Goal: Find specific page/section: Find specific page/section

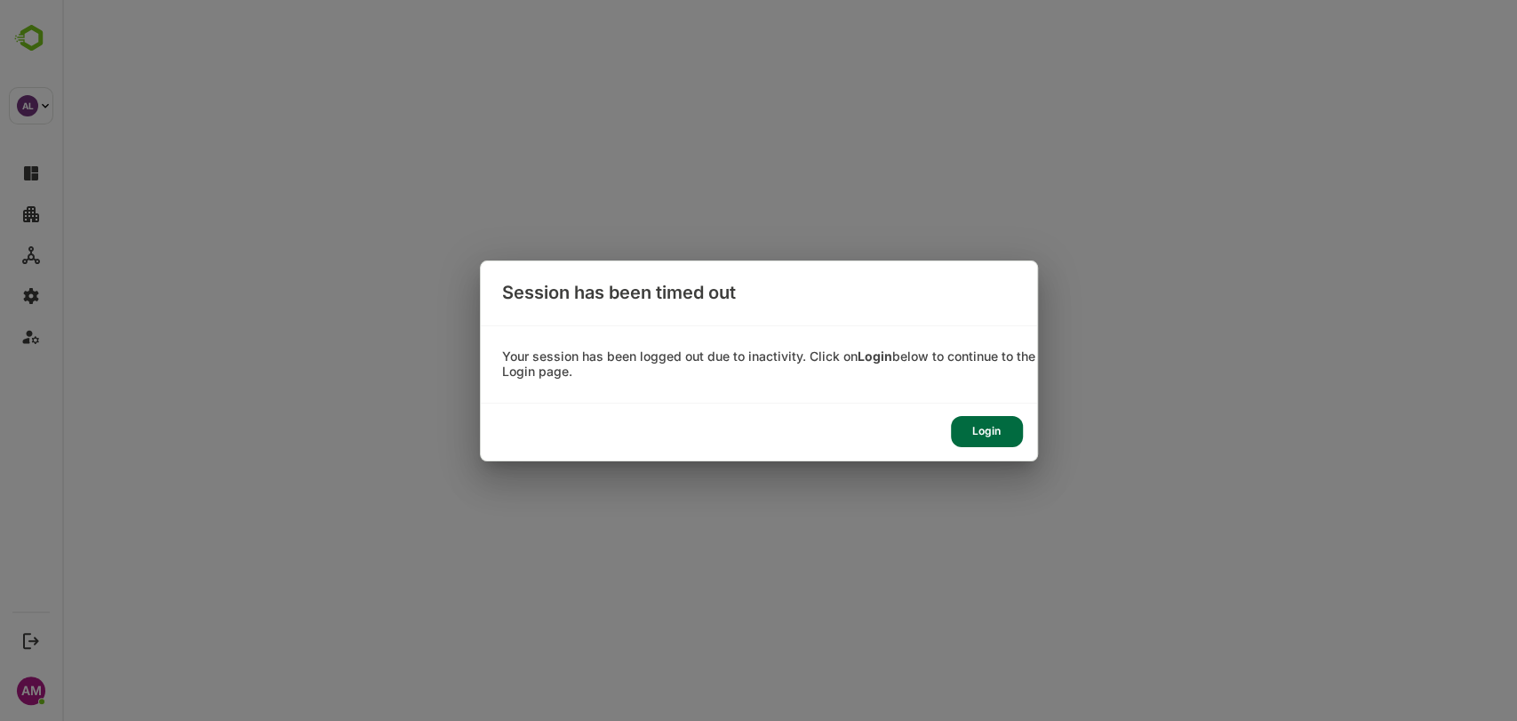
click at [982, 426] on div "Login" at bounding box center [987, 431] width 72 height 31
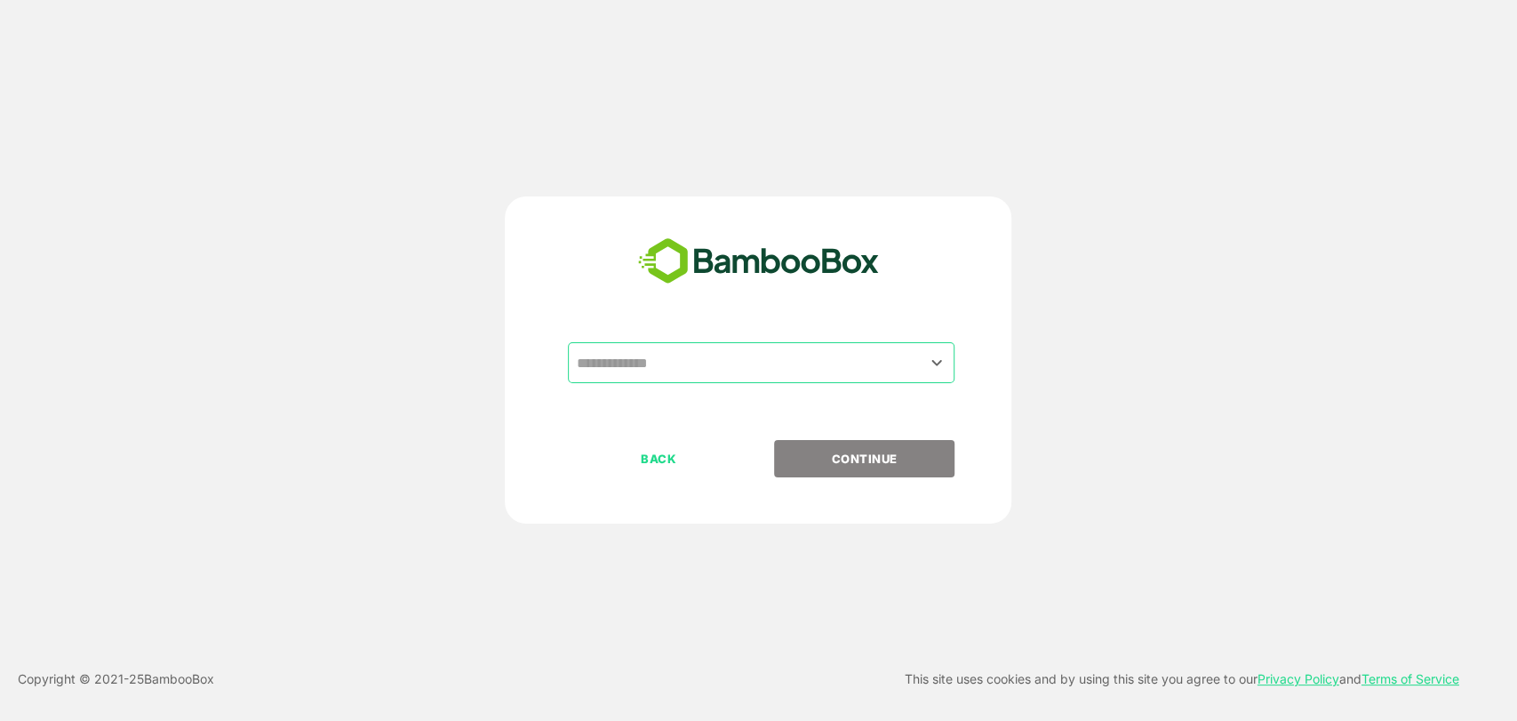
click at [671, 367] on input "text" at bounding box center [760, 363] width 379 height 34
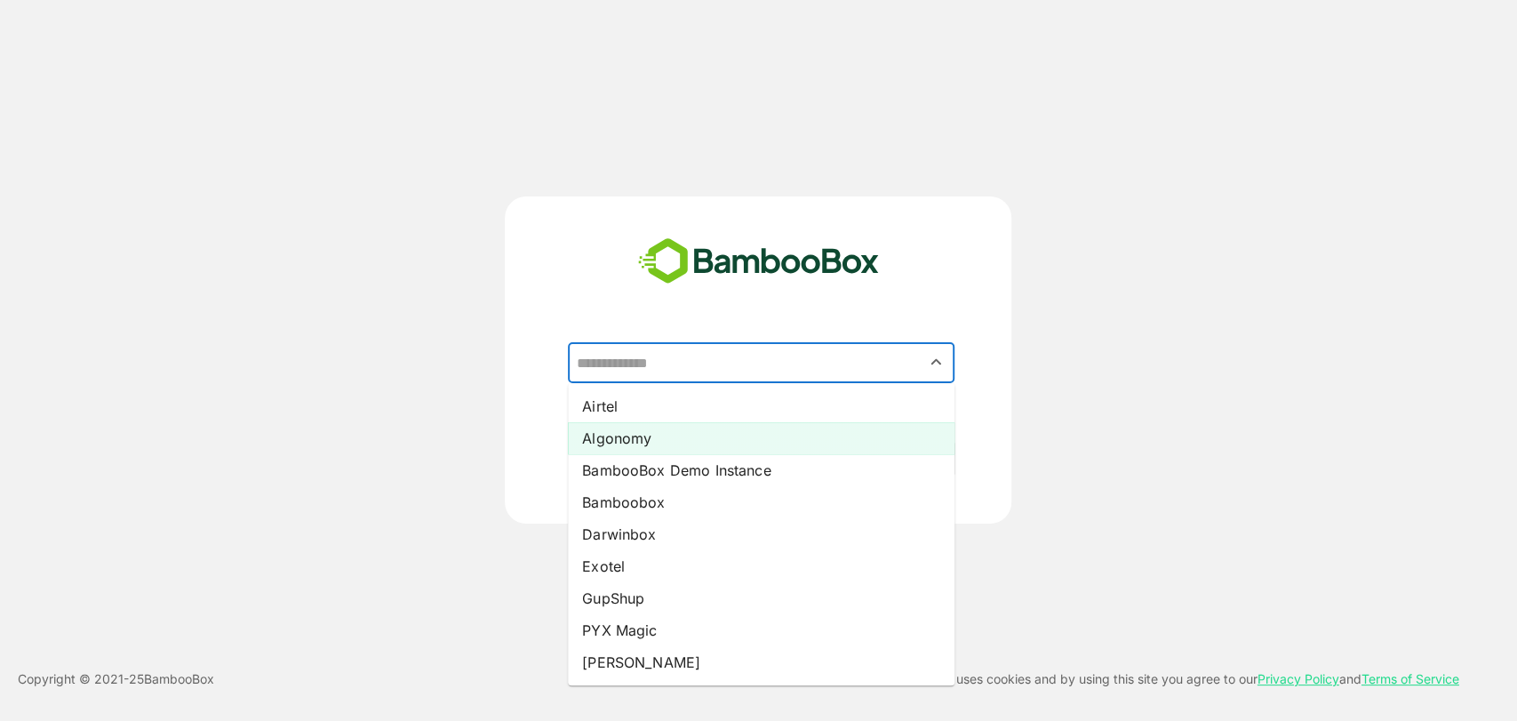
click at [633, 439] on li "Algonomy" at bounding box center [761, 438] width 386 height 32
type input "********"
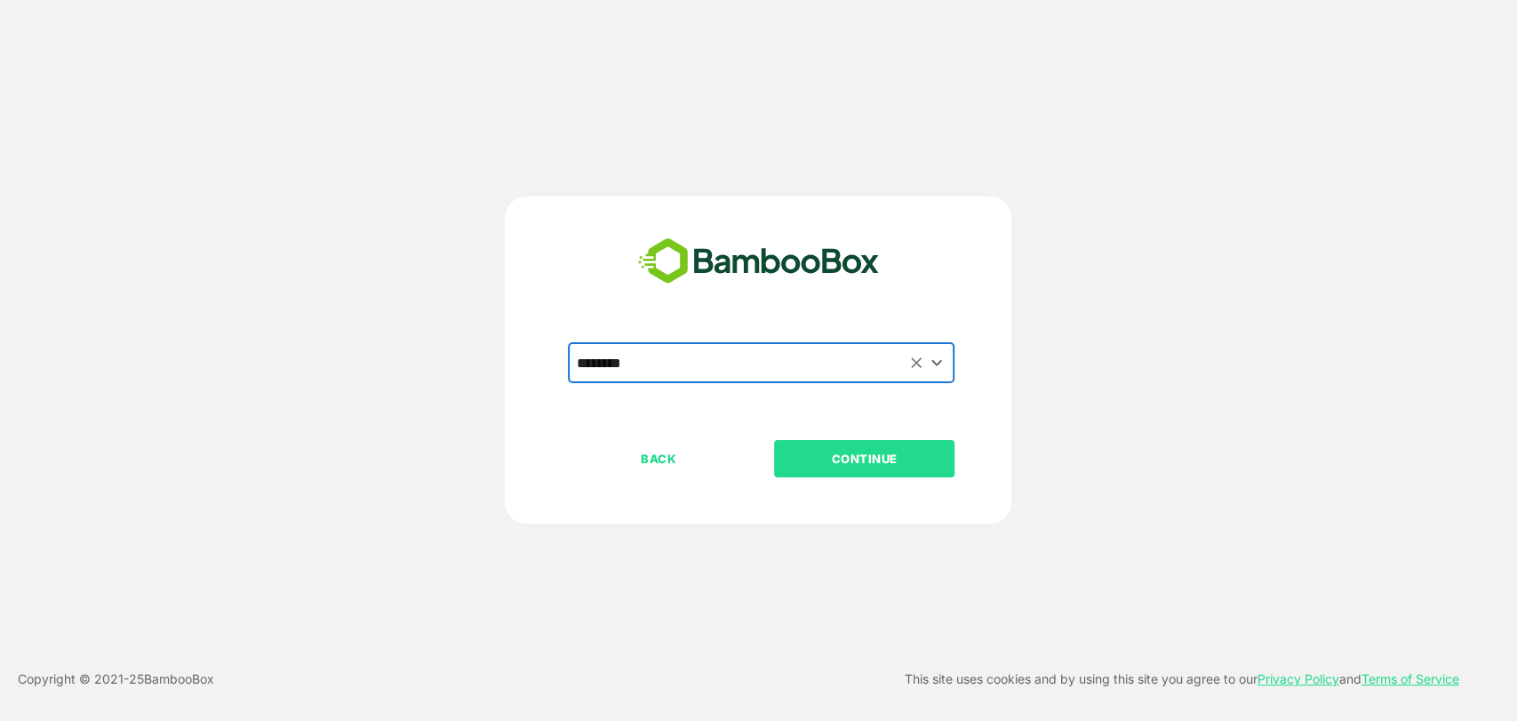
click at [822, 464] on p "CONTINUE" at bounding box center [865, 459] width 178 height 20
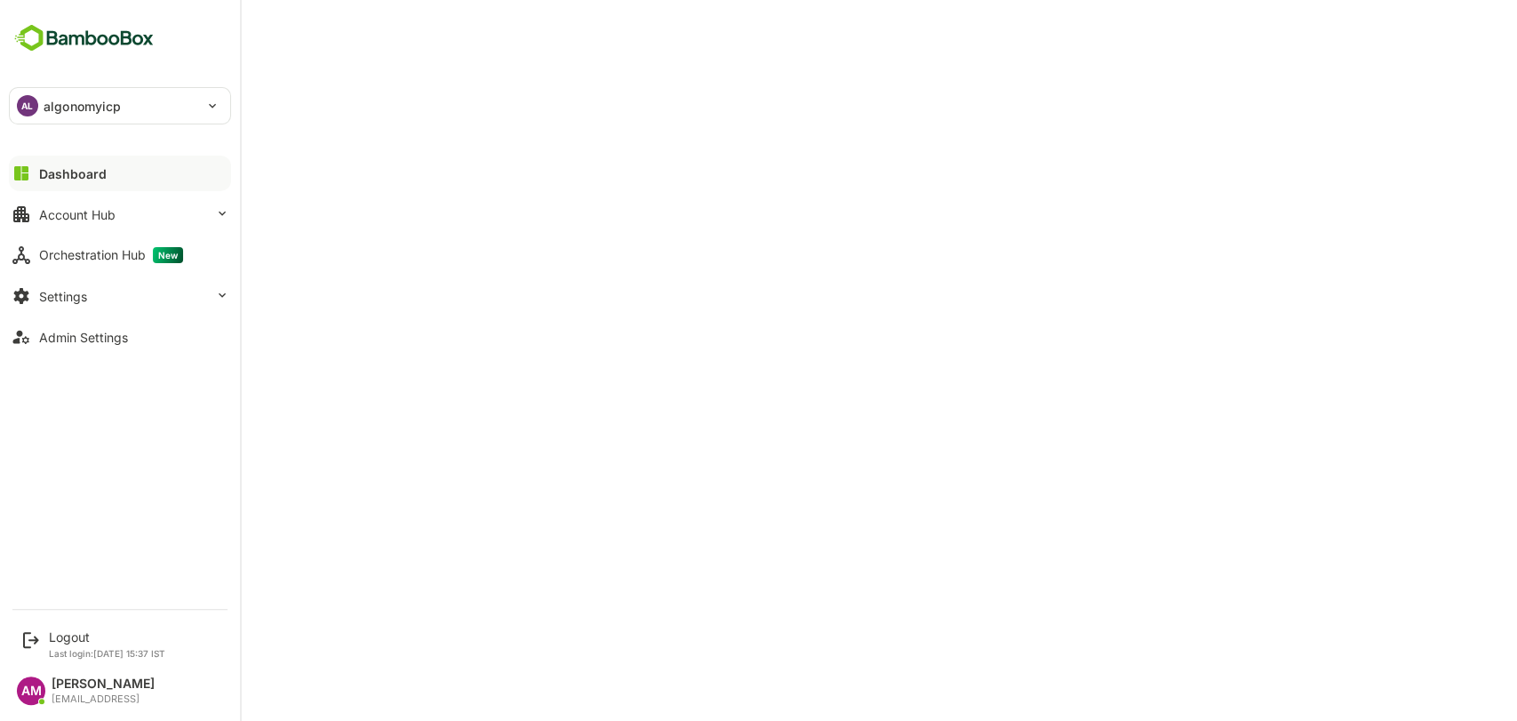
click at [146, 113] on div "AL algonomyicp" at bounding box center [109, 106] width 199 height 36
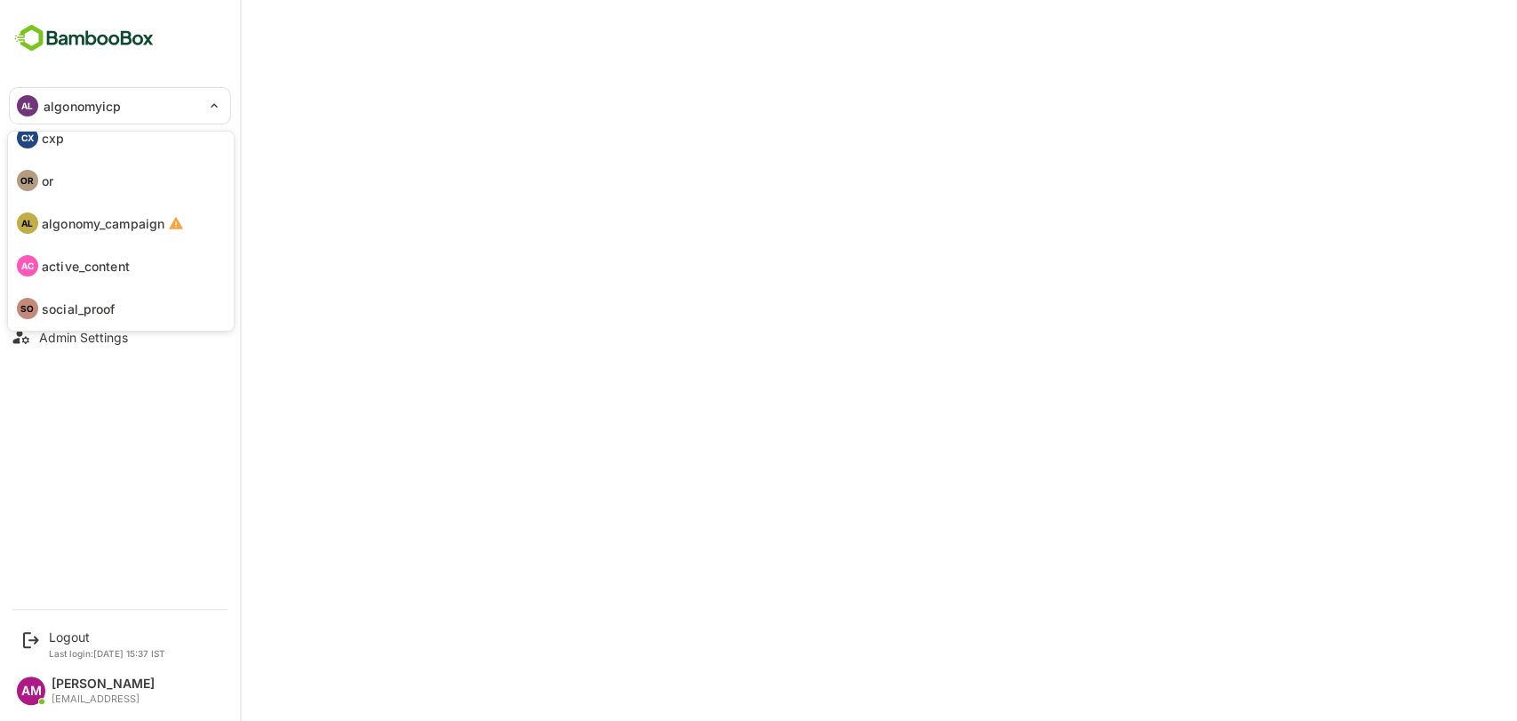
scroll to position [103, 0]
click at [60, 188] on li "OR or" at bounding box center [123, 179] width 222 height 39
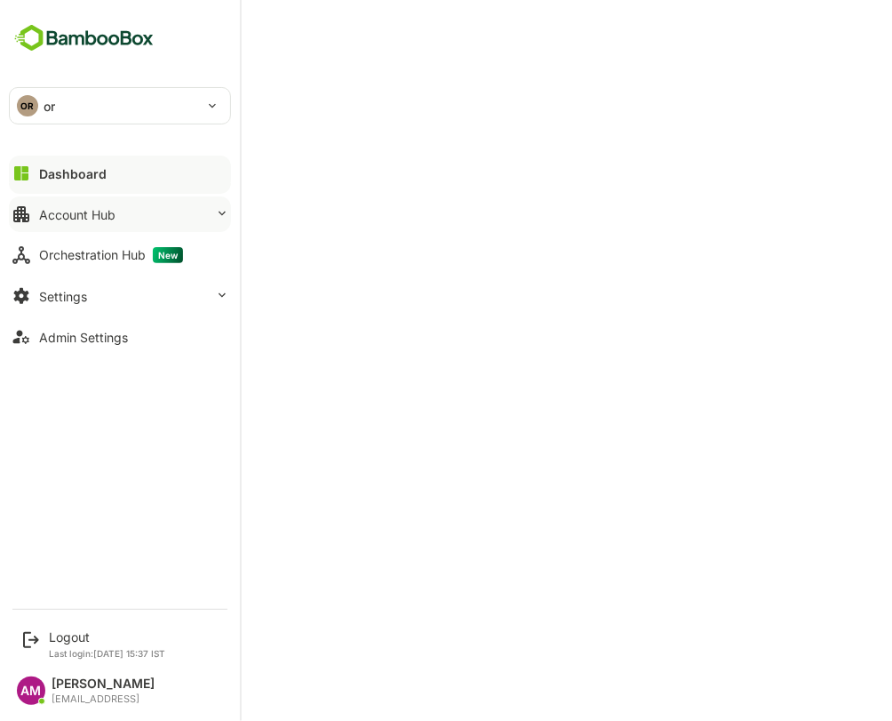
click at [105, 203] on button "Account Hub" at bounding box center [120, 214] width 222 height 36
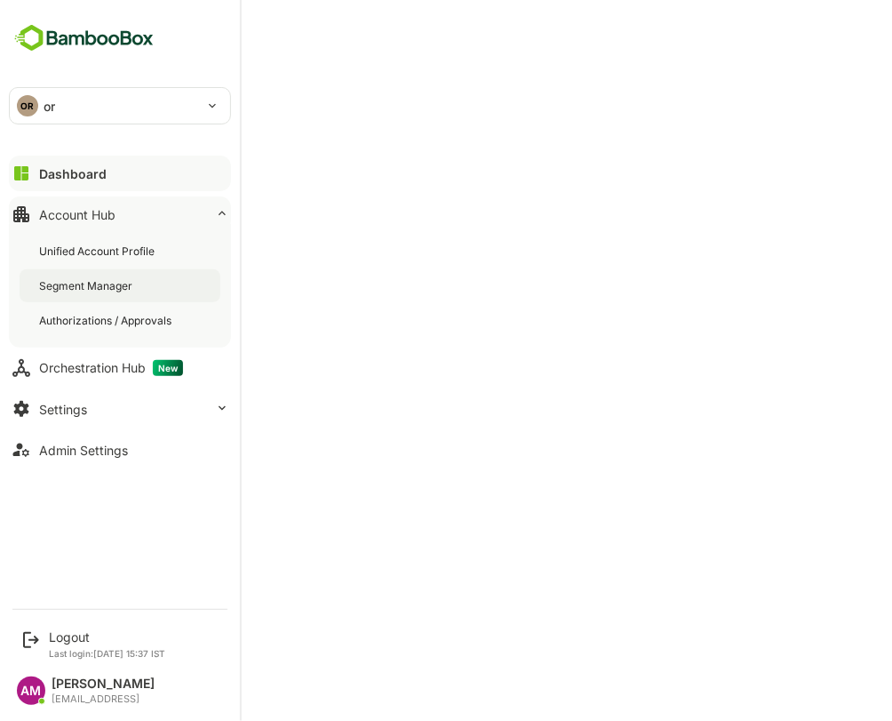
click at [114, 276] on div "Segment Manager" at bounding box center [120, 285] width 201 height 33
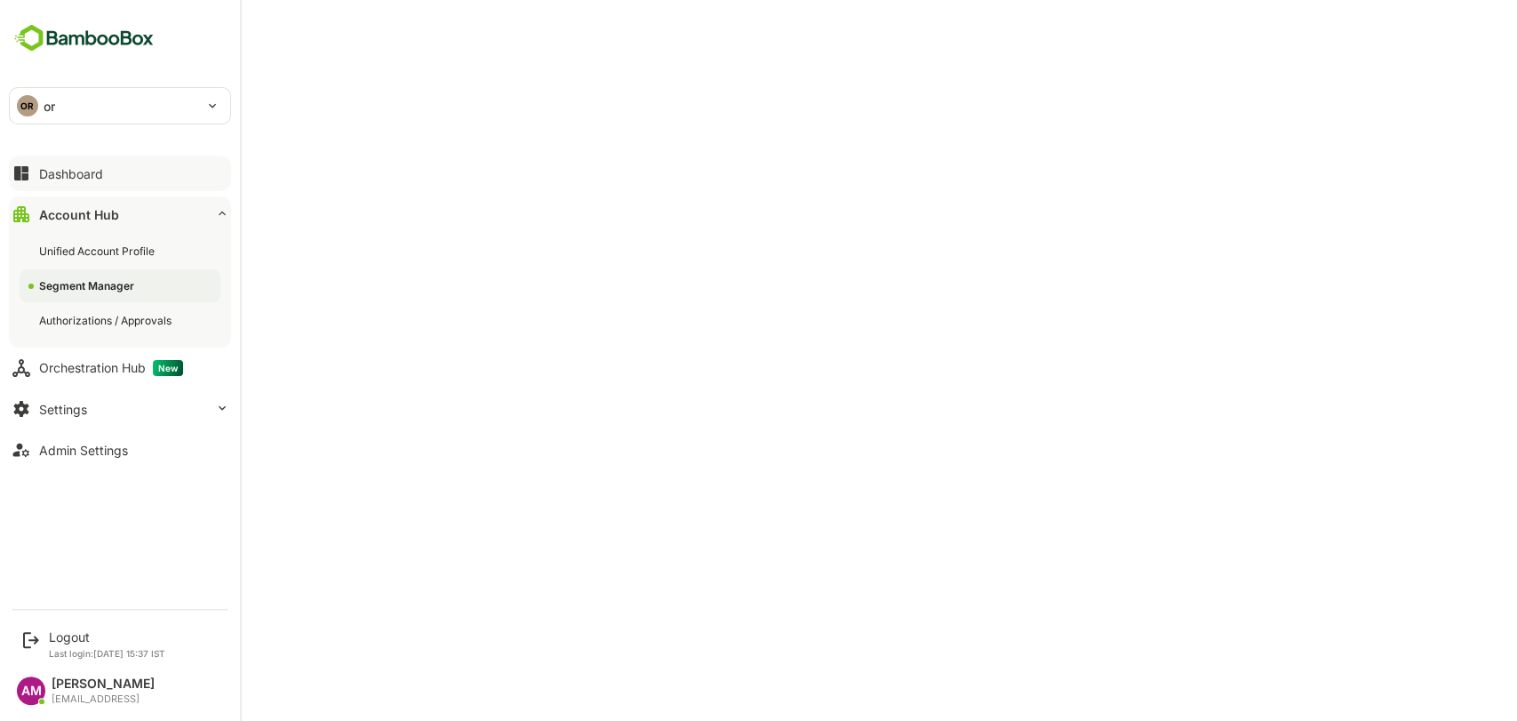
click at [97, 171] on div "Dashboard" at bounding box center [71, 173] width 64 height 15
